Goal: Information Seeking & Learning: Learn about a topic

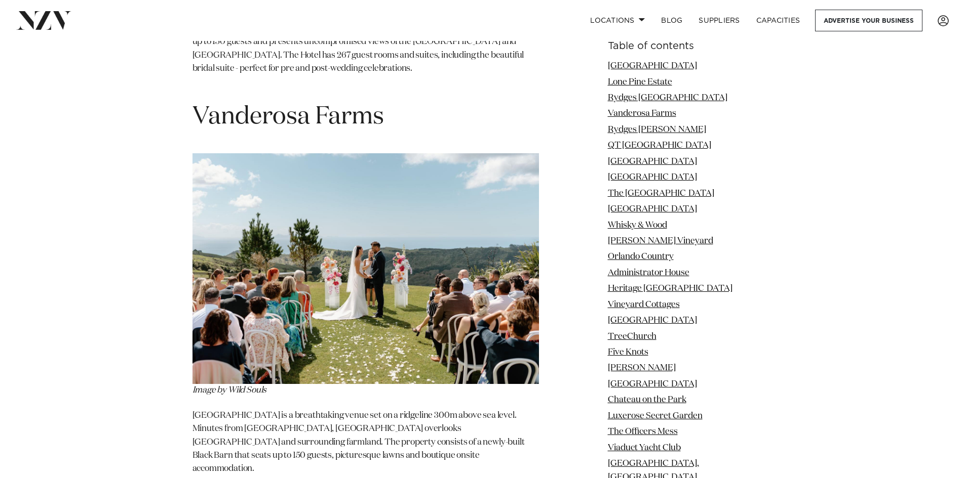
scroll to position [2380, 0]
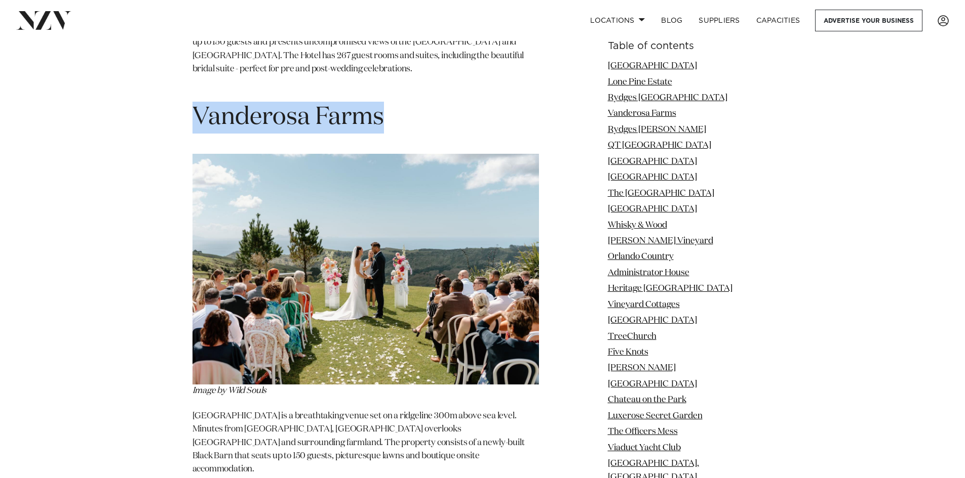
drag, startPoint x: 398, startPoint y: 98, endPoint x: 195, endPoint y: 95, distance: 203.1
click at [195, 102] on h1 "Vanderosa Farms" at bounding box center [365, 118] width 346 height 32
copy h1 "Vanderosa Farms"
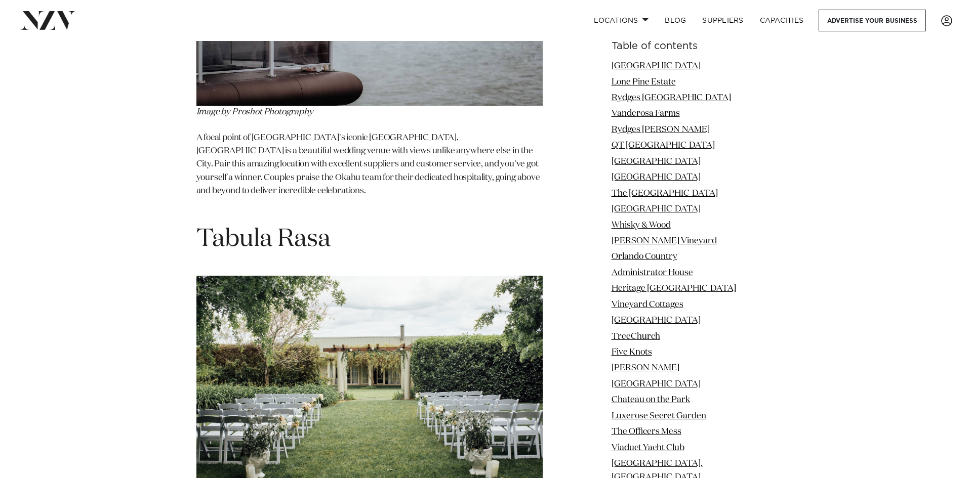
scroll to position [13468, 0]
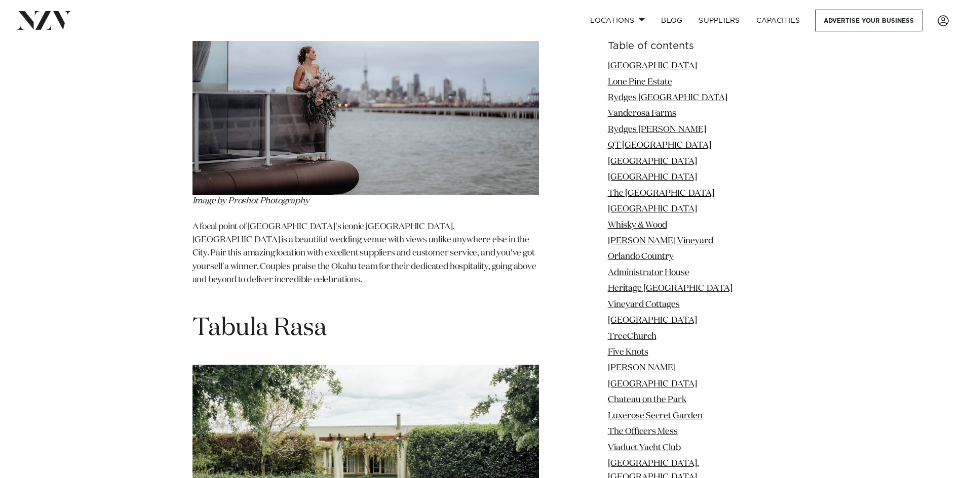
click at [377, 365] on img at bounding box center [365, 480] width 346 height 231
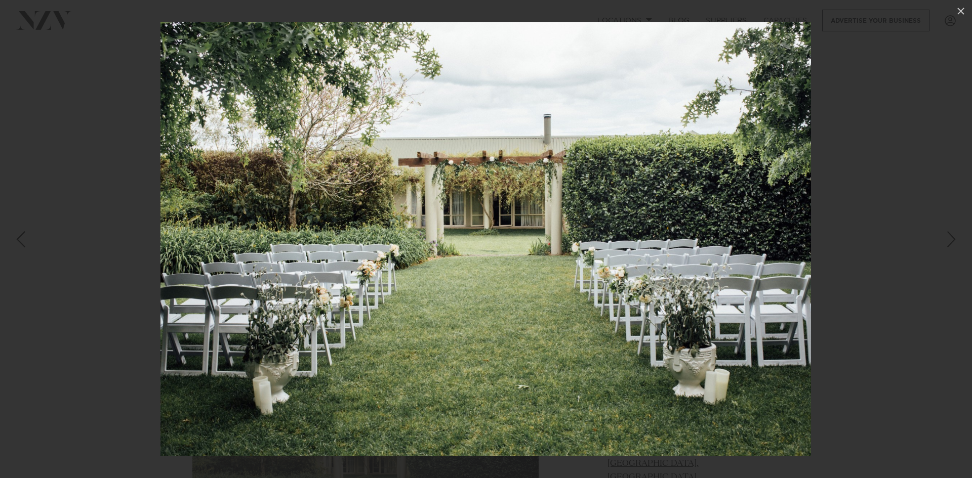
click at [873, 214] on div at bounding box center [486, 239] width 972 height 478
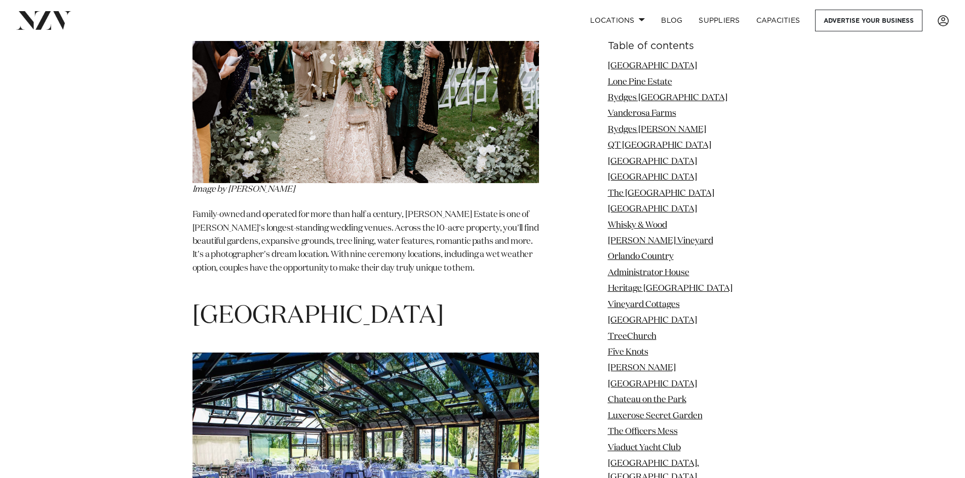
scroll to position [15037, 0]
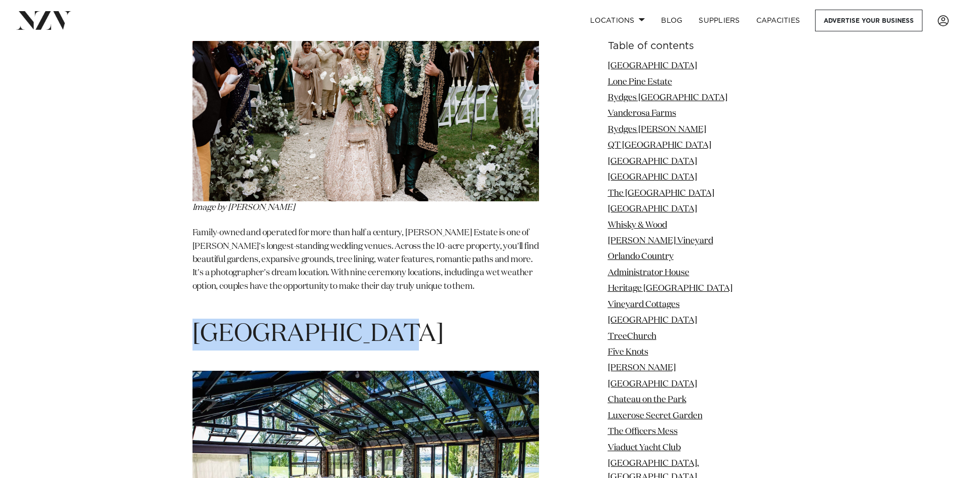
drag, startPoint x: 379, startPoint y: 87, endPoint x: 194, endPoint y: 85, distance: 185.3
click at [192, 319] on h1 "[GEOGRAPHIC_DATA]" at bounding box center [365, 335] width 346 height 32
copy span "[GEOGRAPHIC_DATA]"
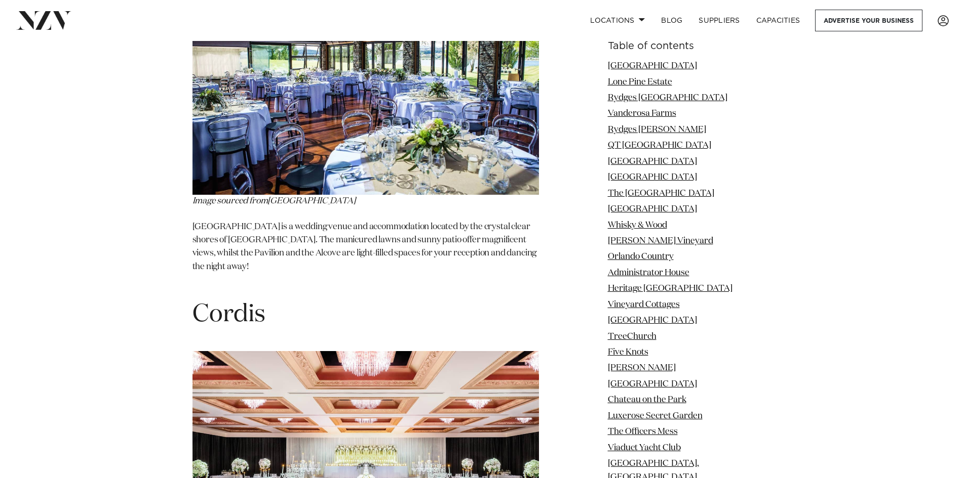
scroll to position [15493, 0]
